Goal: Transaction & Acquisition: Purchase product/service

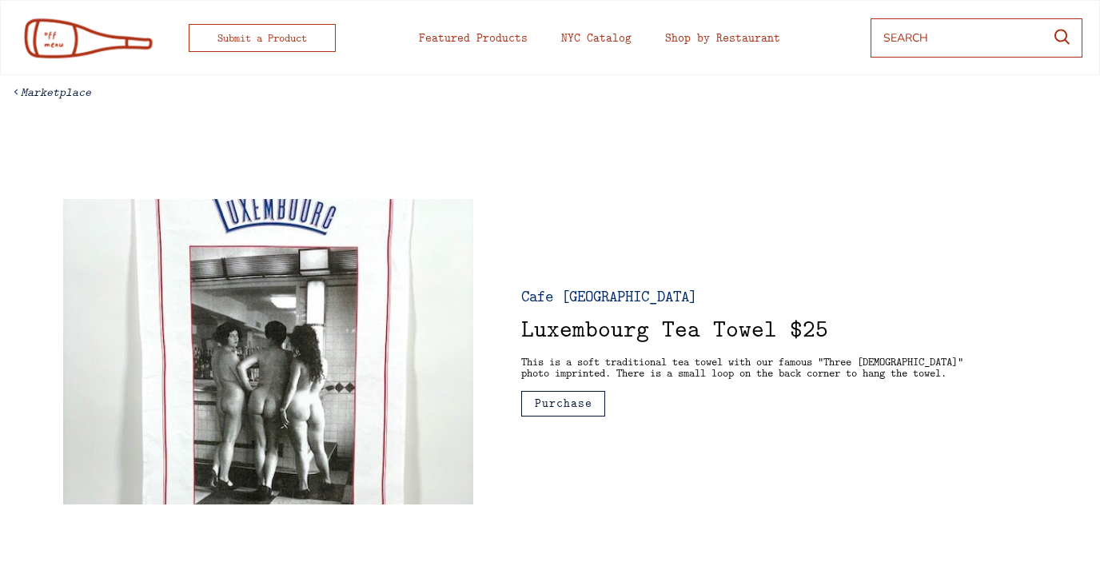
click at [95, 30] on img at bounding box center [86, 37] width 137 height 43
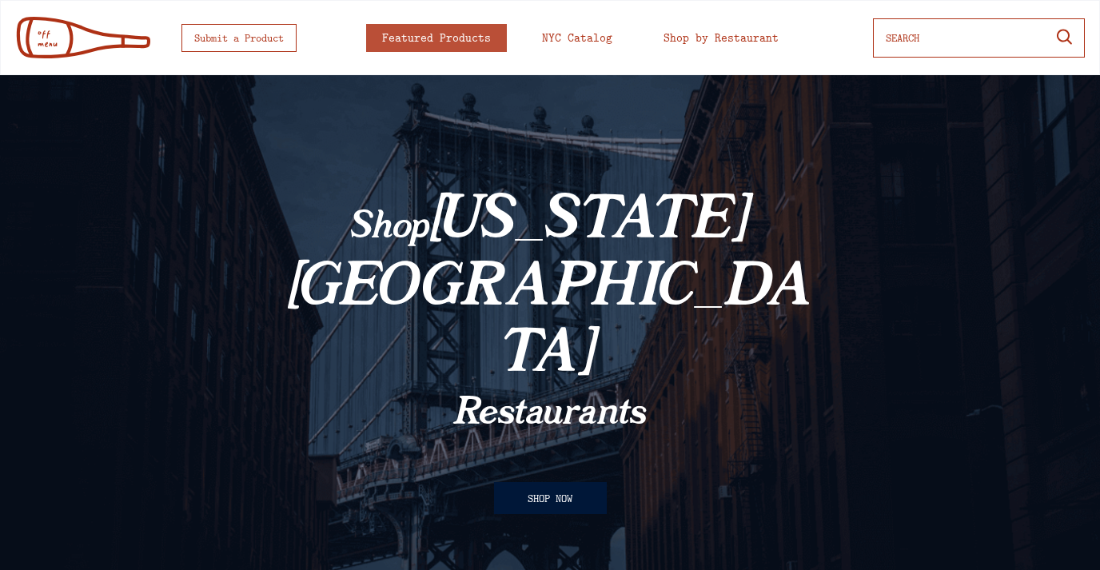
click at [534, 482] on button "SHOP NOW" at bounding box center [550, 498] width 113 height 32
select select
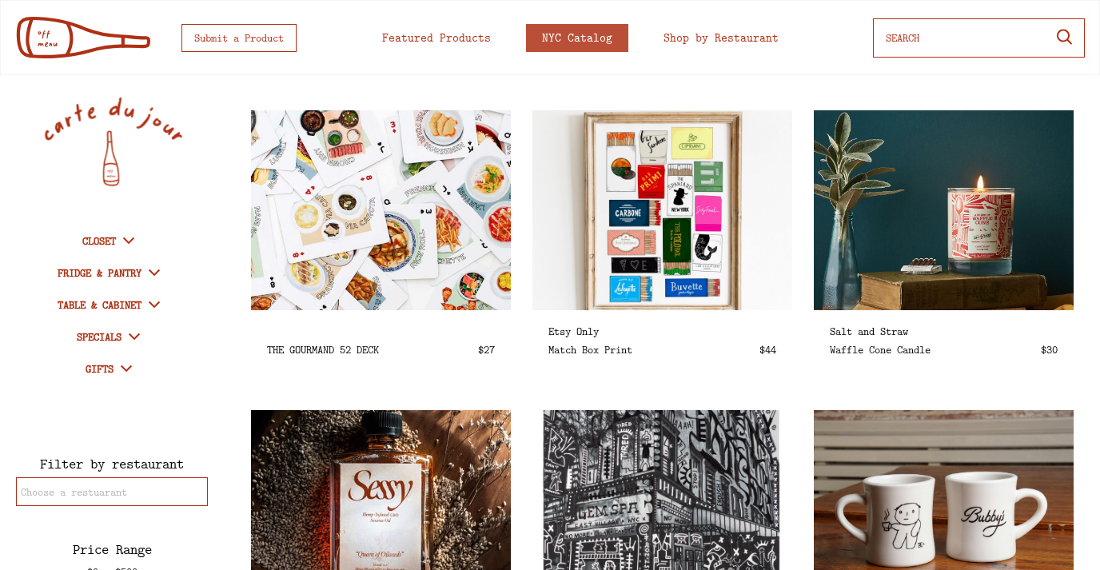
click at [350, 249] on img at bounding box center [380, 210] width 299 height 230
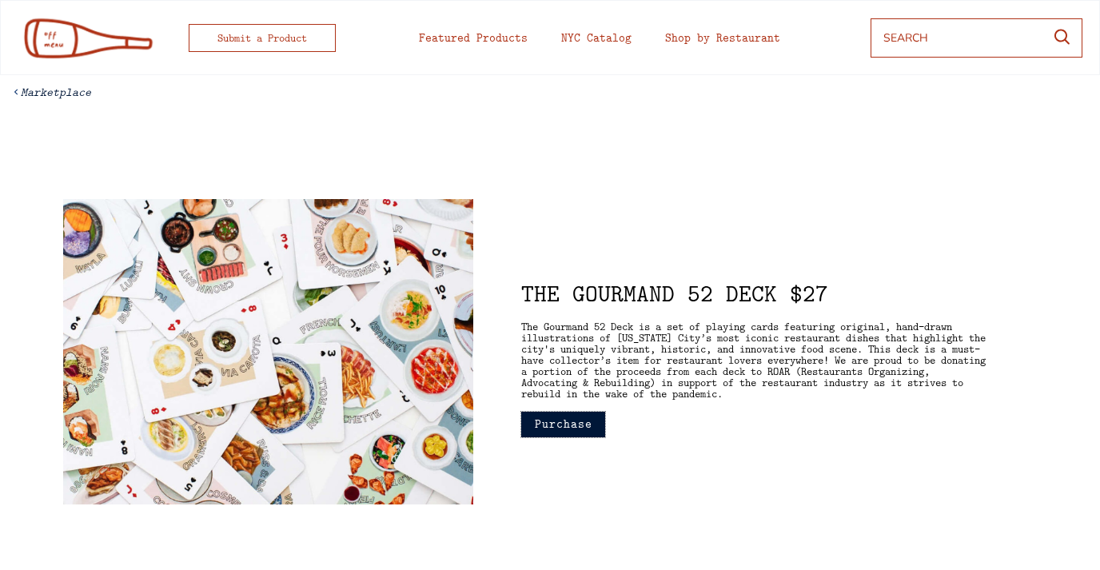
click at [564, 432] on button "Purchase" at bounding box center [563, 425] width 84 height 26
